Goal: Task Accomplishment & Management: Complete application form

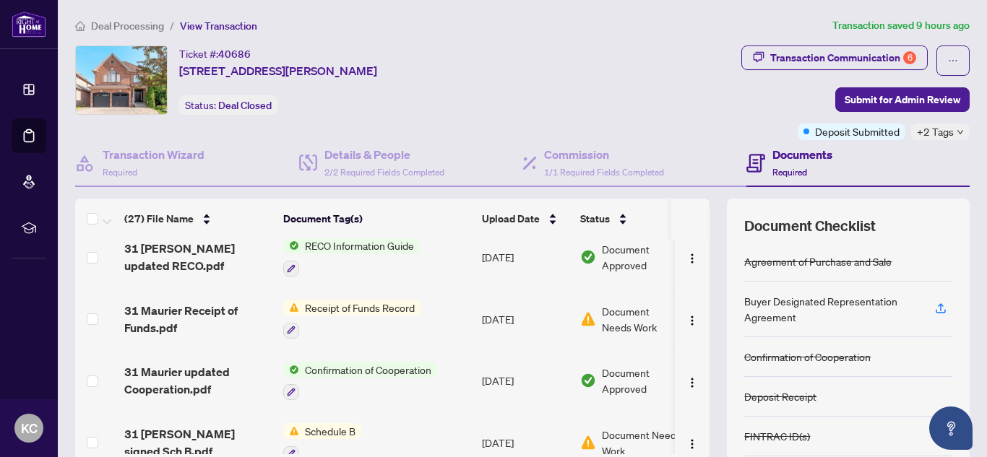
scroll to position [204, 0]
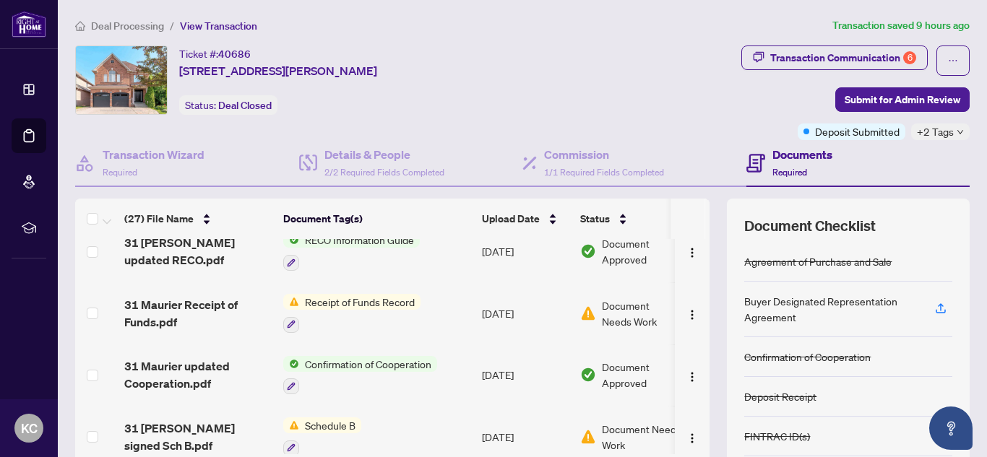
click at [324, 299] on span "Receipt of Funds Record" at bounding box center [359, 302] width 121 height 16
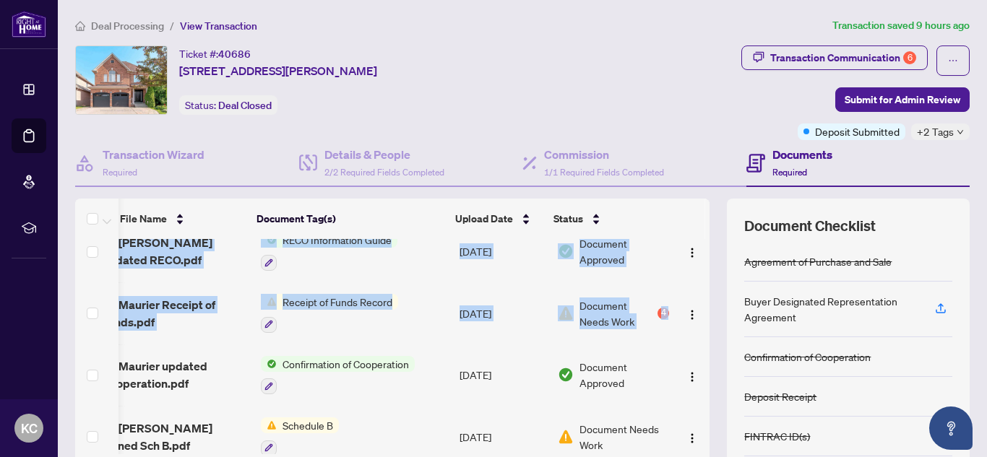
drag, startPoint x: 694, startPoint y: 282, endPoint x: 697, endPoint y: 311, distance: 29.8
click at [697, 311] on div "31 Maurier Trade Record sheet.pdf Trade Sheet [DATE] Document Approved 31 Mauri…" at bounding box center [392, 346] width 634 height 215
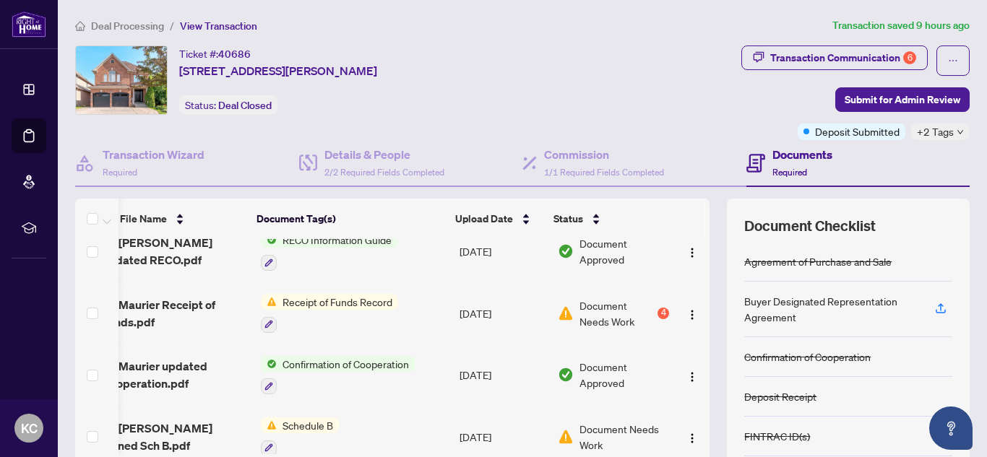
click at [687, 224] on th at bounding box center [687, 219] width 35 height 40
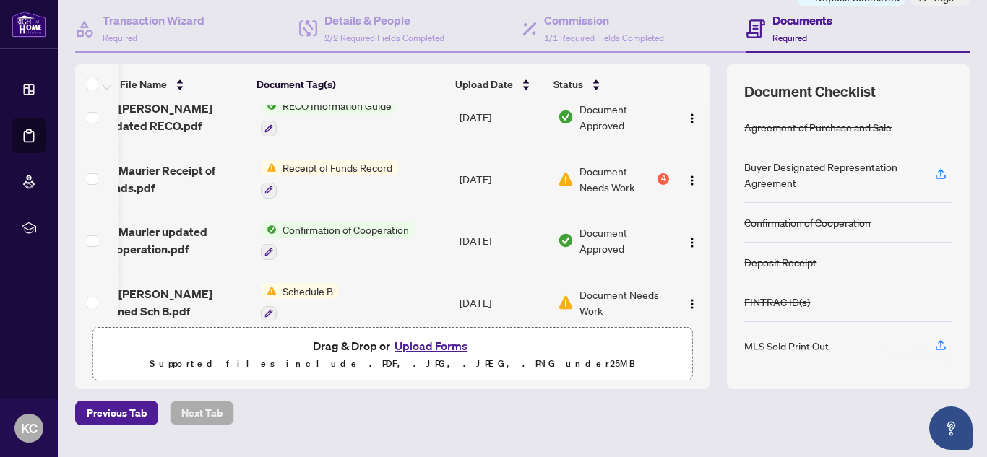
scroll to position [135, 0]
click at [425, 341] on button "Upload Forms" at bounding box center [431, 345] width 82 height 19
click at [434, 344] on button "Upload Forms" at bounding box center [431, 345] width 82 height 19
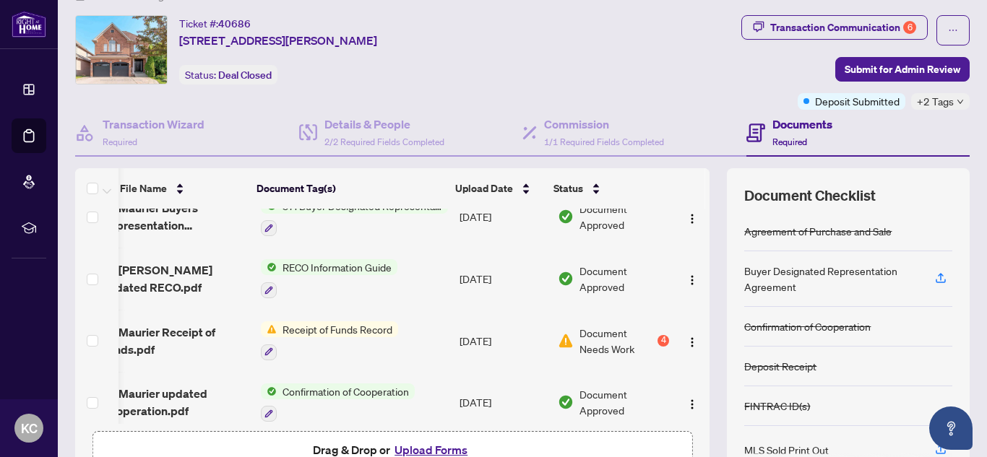
scroll to position [30, 0]
click at [873, 64] on span "Submit for Admin Review" at bounding box center [902, 70] width 116 height 23
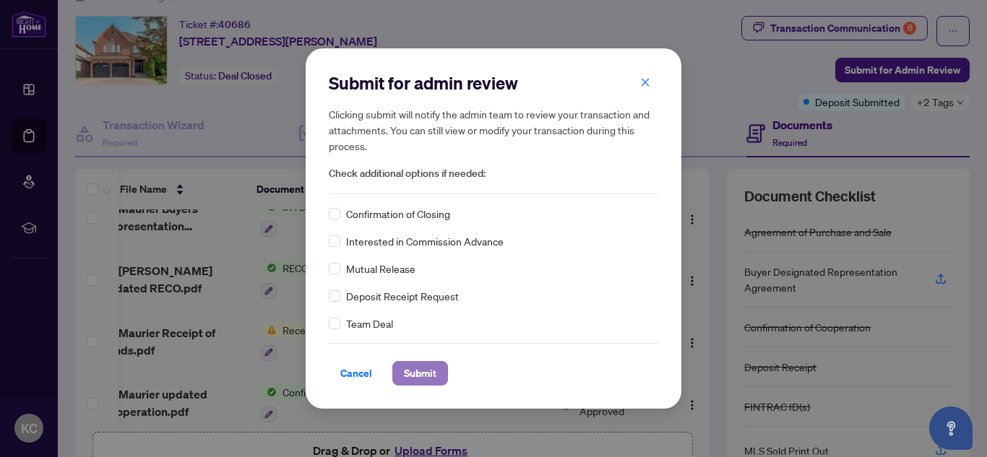
click at [421, 373] on span "Submit" at bounding box center [420, 373] width 33 height 23
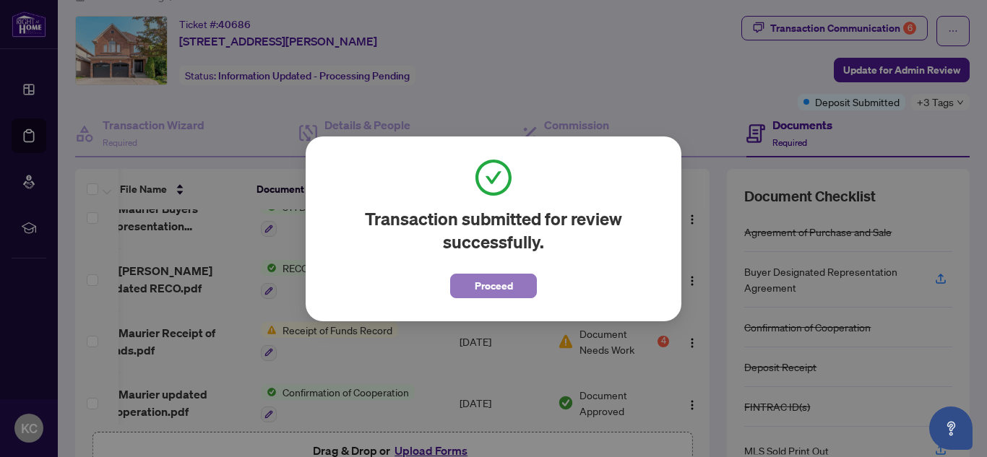
click at [482, 280] on span "Proceed" at bounding box center [494, 285] width 38 height 23
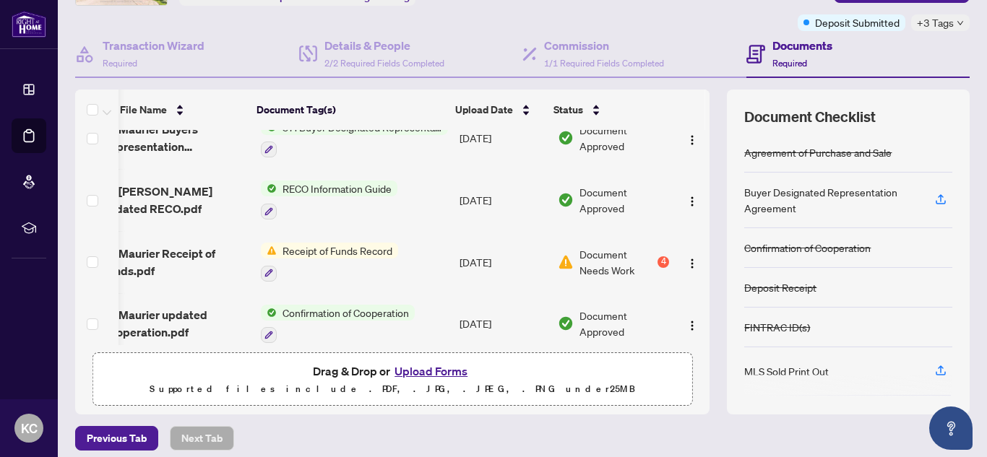
scroll to position [119, 0]
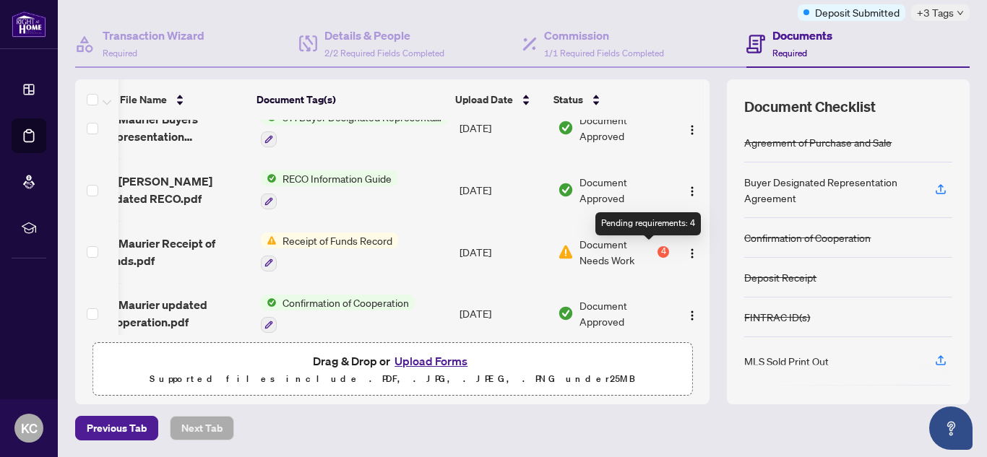
click at [657, 248] on div "4" at bounding box center [663, 252] width 12 height 12
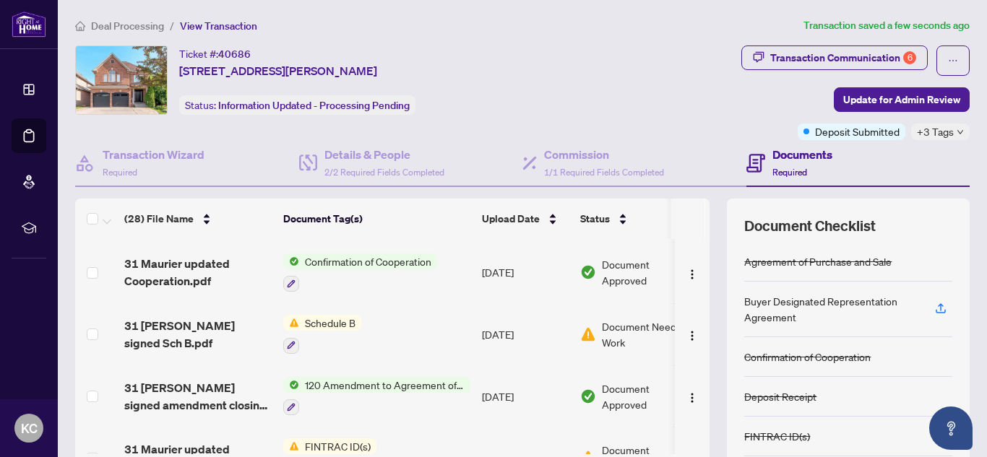
scroll to position [341, 0]
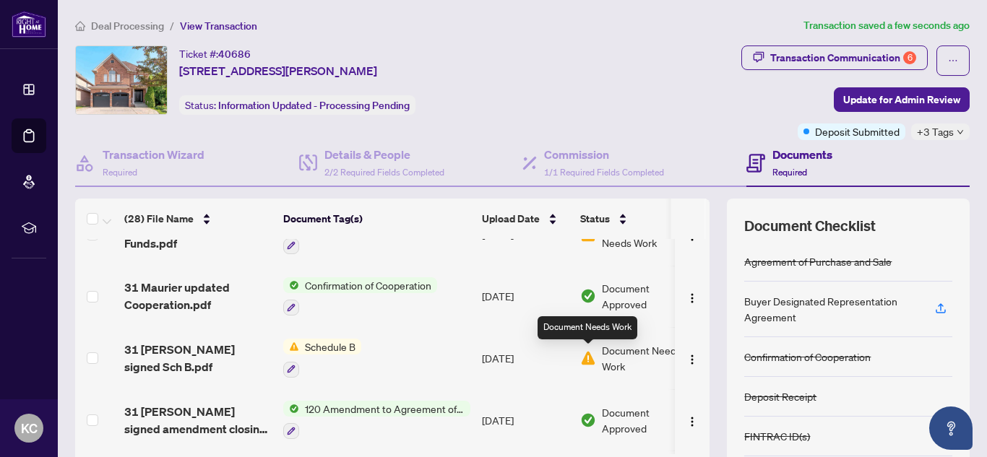
click at [589, 360] on img at bounding box center [588, 358] width 16 height 16
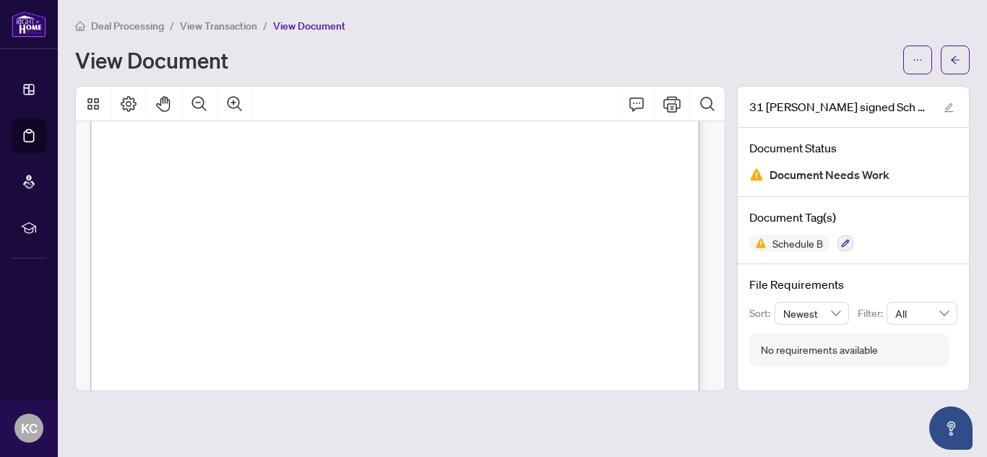
scroll to position [108, 0]
click at [918, 53] on span "button" at bounding box center [917, 59] width 10 height 23
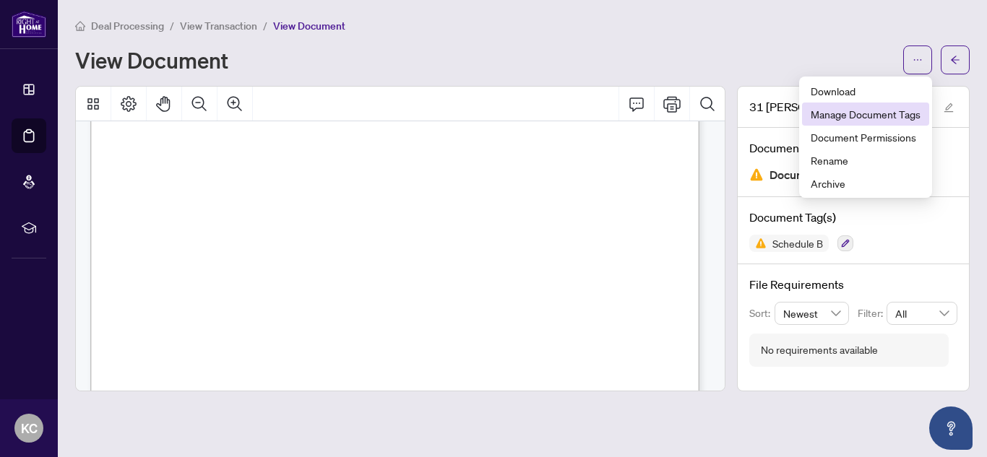
click at [899, 115] on span "Manage Document Tags" at bounding box center [865, 114] width 110 height 16
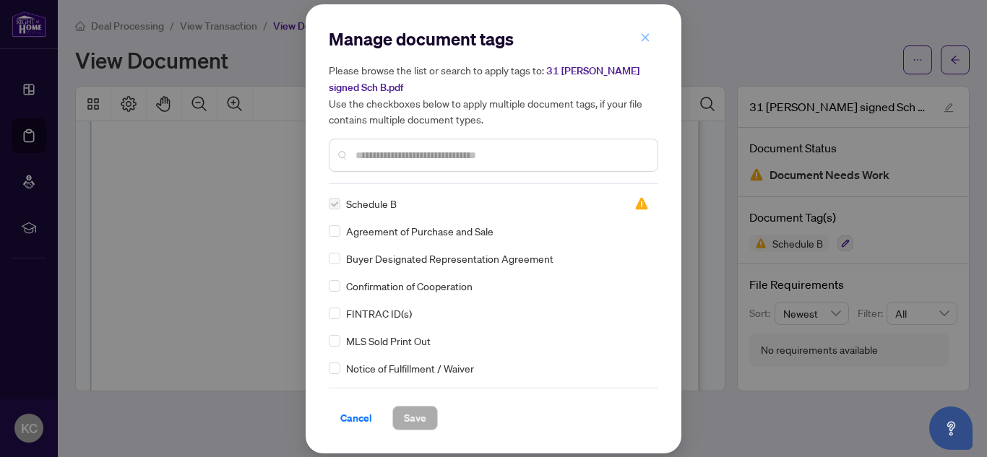
click at [645, 40] on icon "close" at bounding box center [645, 38] width 10 height 10
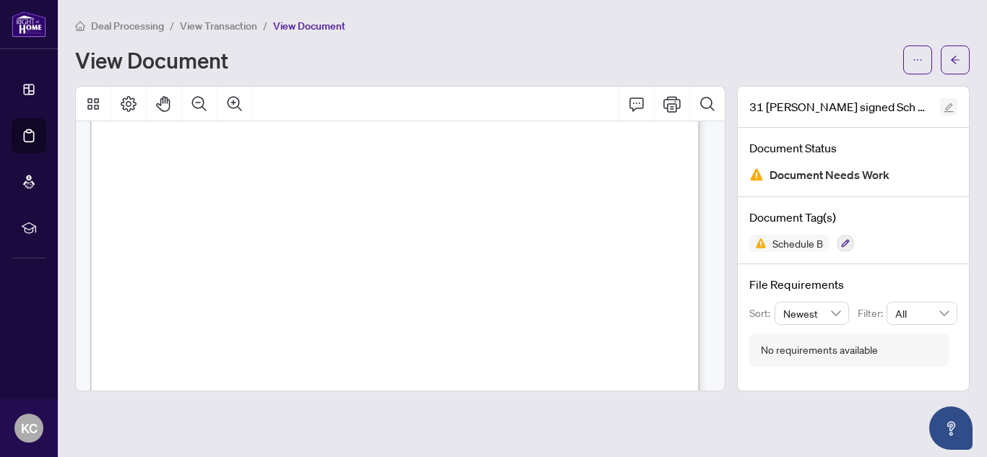
click at [951, 105] on icon "edit" at bounding box center [948, 107] width 9 height 9
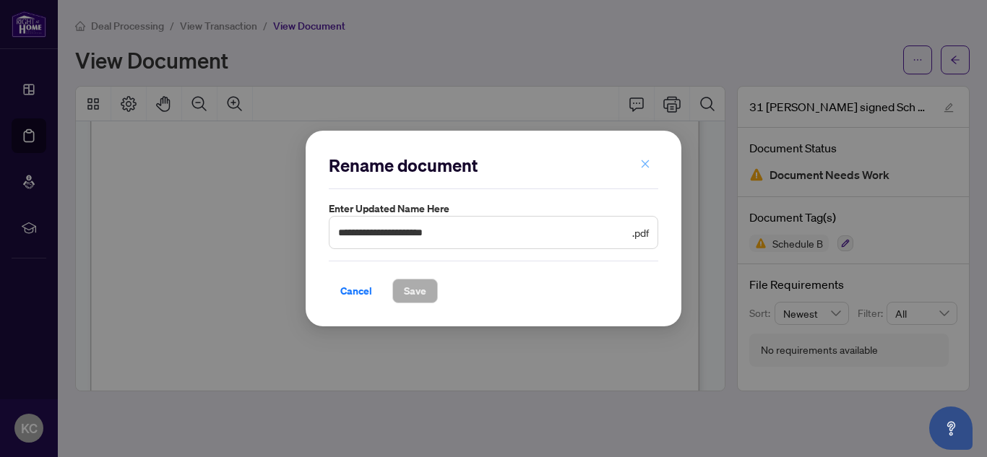
click at [646, 164] on icon "close" at bounding box center [645, 164] width 8 height 8
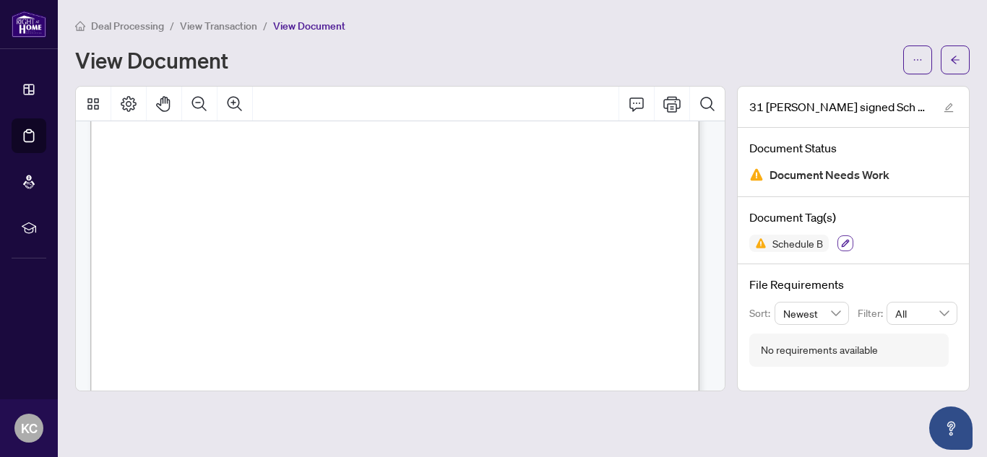
click at [843, 243] on icon "button" at bounding box center [845, 243] width 9 height 9
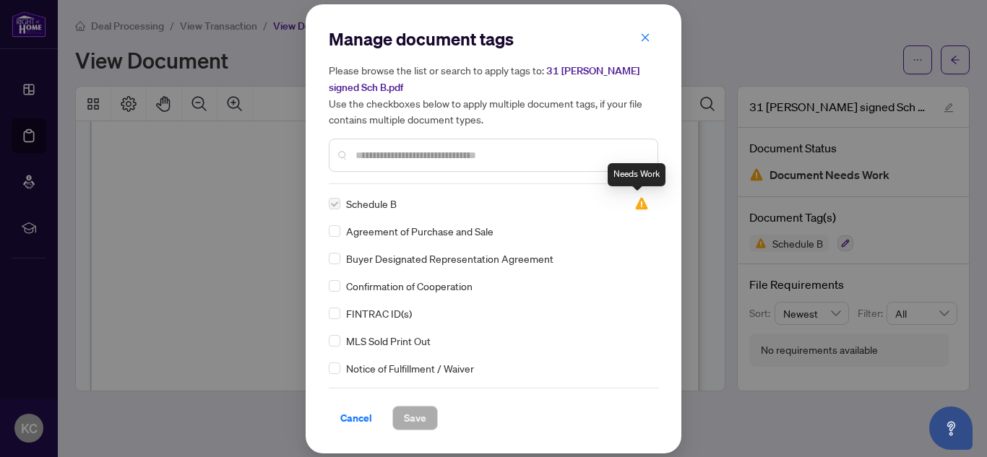
click at [634, 204] on img at bounding box center [641, 203] width 14 height 14
click at [644, 33] on span "button" at bounding box center [645, 38] width 10 height 23
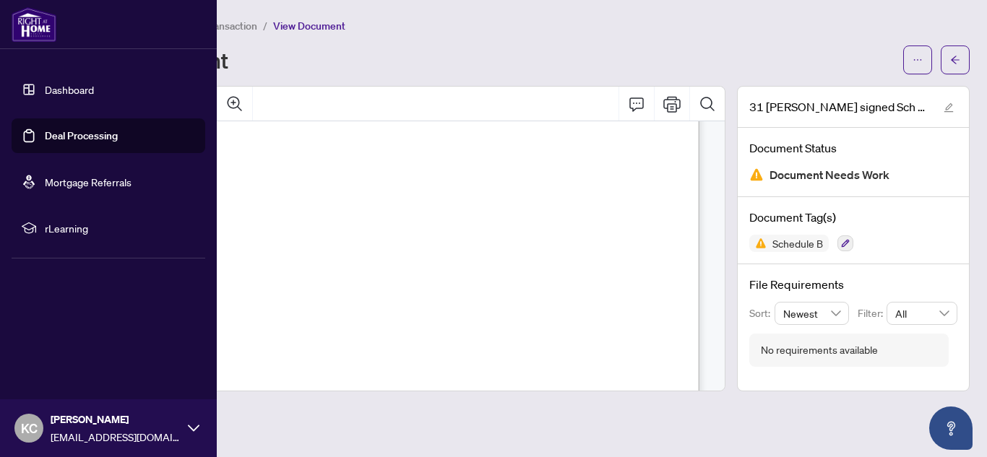
click at [56, 88] on link "Dashboard" at bounding box center [69, 89] width 49 height 13
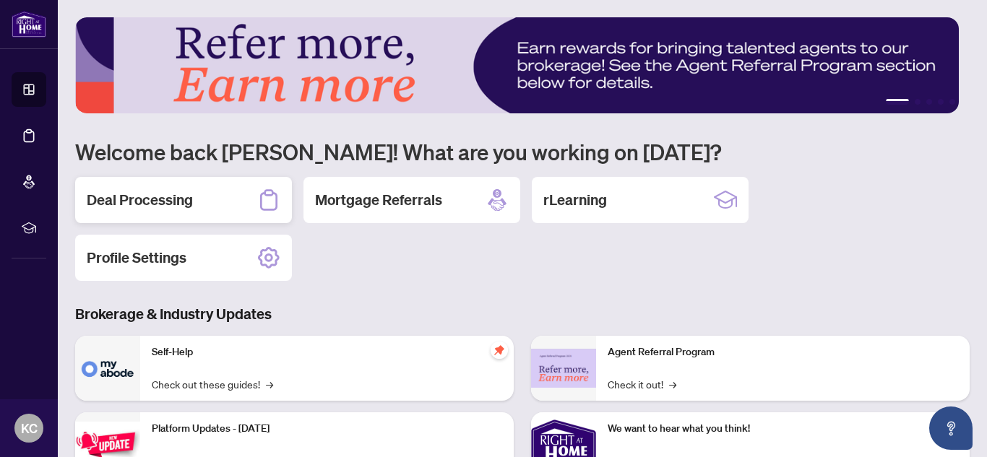
click at [204, 201] on div "Deal Processing" at bounding box center [183, 200] width 217 height 46
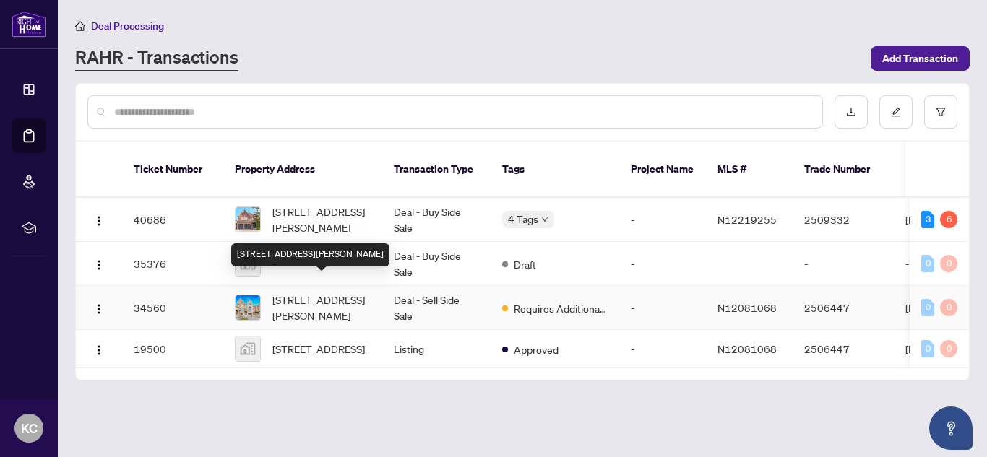
click at [295, 292] on span "[STREET_ADDRESS][PERSON_NAME]" at bounding box center [321, 308] width 98 height 32
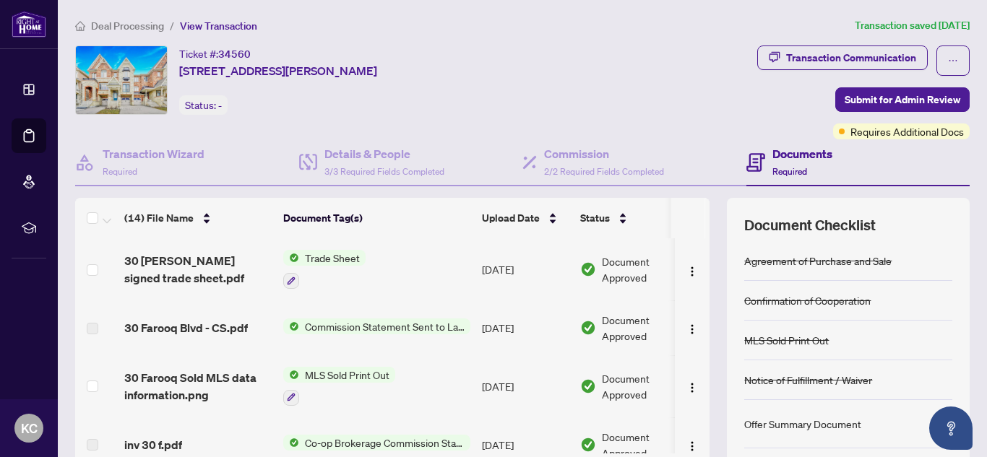
click at [334, 255] on span "Trade Sheet" at bounding box center [332, 258] width 66 height 16
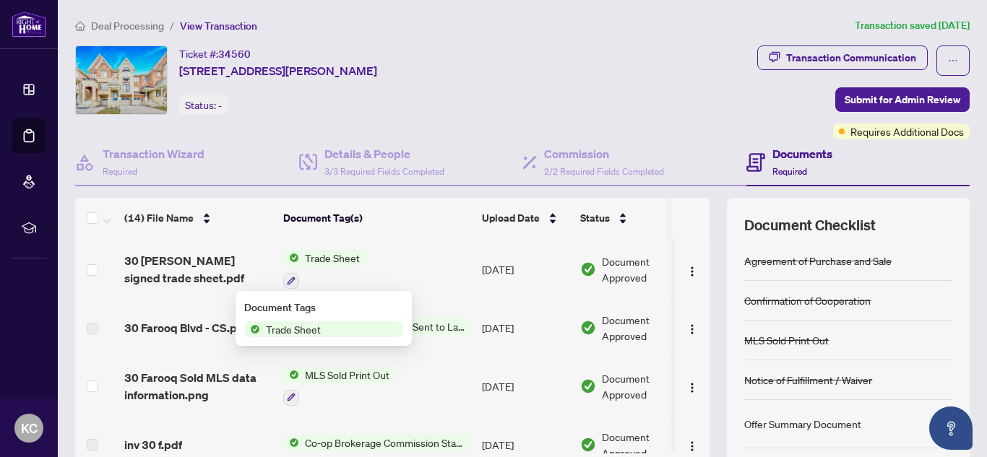
click at [334, 255] on span "Trade Sheet" at bounding box center [332, 258] width 66 height 16
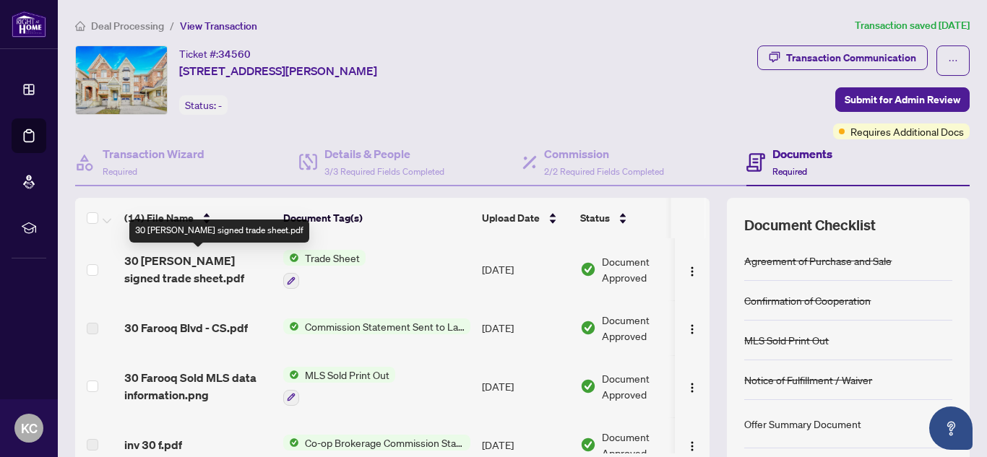
click at [167, 262] on span "30 [PERSON_NAME] signed trade sheet.pdf" at bounding box center [197, 269] width 147 height 35
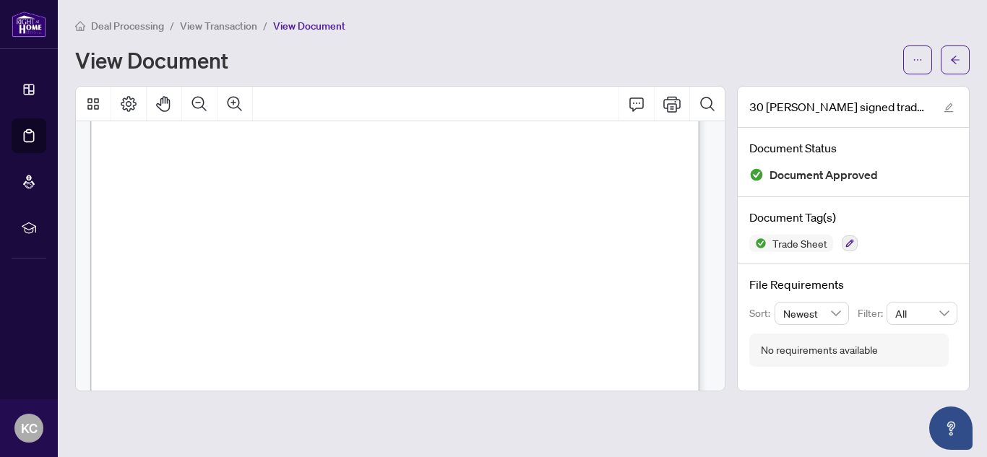
scroll to position [137, 0]
